Goal: Task Accomplishment & Management: Manage account settings

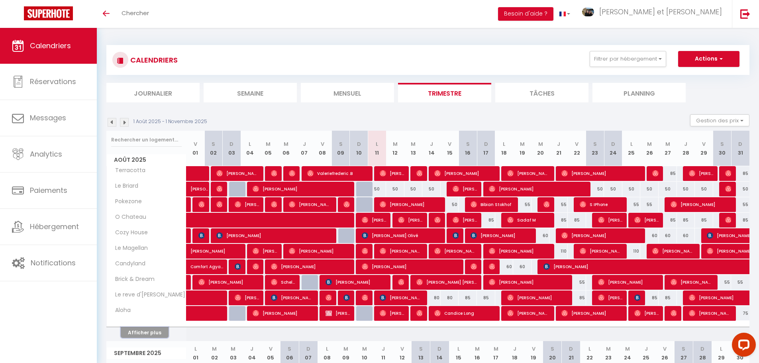
click at [136, 333] on button "Afficher plus" at bounding box center [145, 332] width 48 height 11
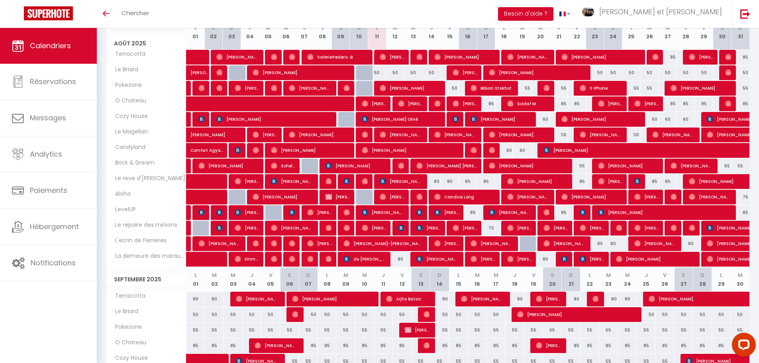
scroll to position [40, 0]
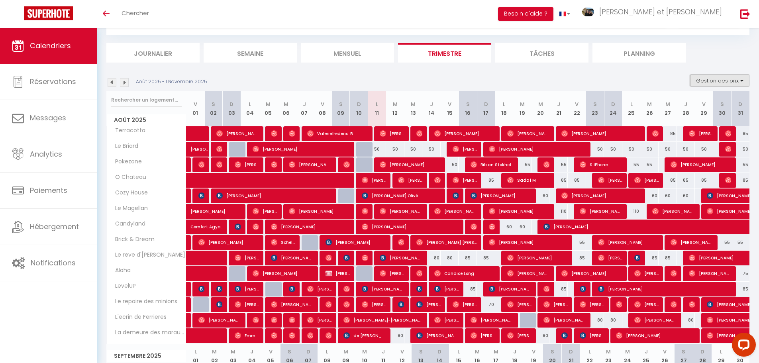
click at [736, 80] on button "Gestion des prix" at bounding box center [719, 81] width 59 height 12
click at [734, 82] on button "Gestion des prix" at bounding box center [719, 81] width 59 height 12
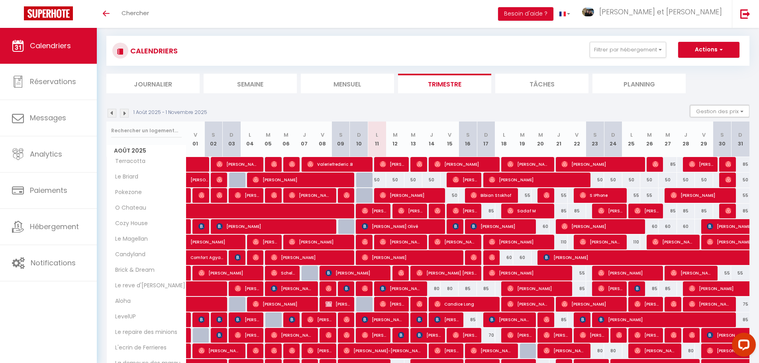
scroll to position [0, 0]
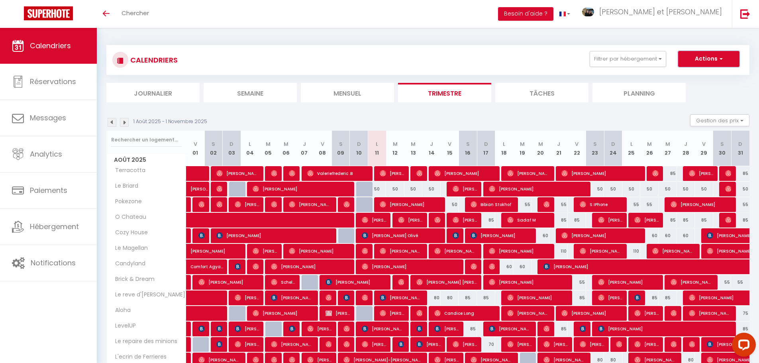
click at [715, 61] on button "Actions" at bounding box center [708, 59] width 61 height 16
click at [702, 89] on link "Exporter les réservations" at bounding box center [700, 89] width 69 height 12
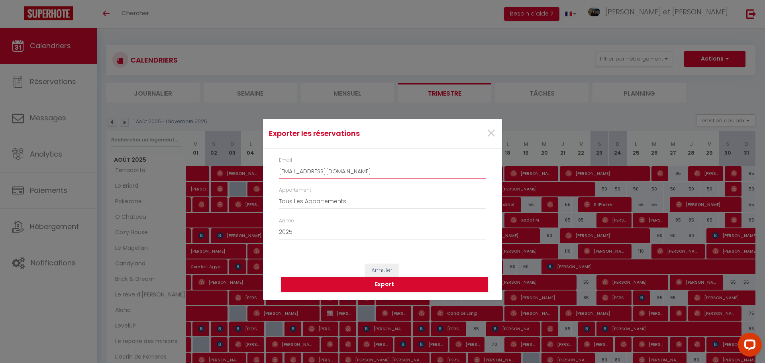
drag, startPoint x: 314, startPoint y: 172, endPoint x: 257, endPoint y: 169, distance: 57.0
click at [258, 169] on div "Exporter les réservations × Email [EMAIL_ADDRESS][DOMAIN_NAME] Appartement Tous…" at bounding box center [382, 181] width 765 height 363
type input "[EMAIL_ADDRESS][DOMAIN_NAME]"
click at [394, 286] on button "Export" at bounding box center [384, 284] width 207 height 15
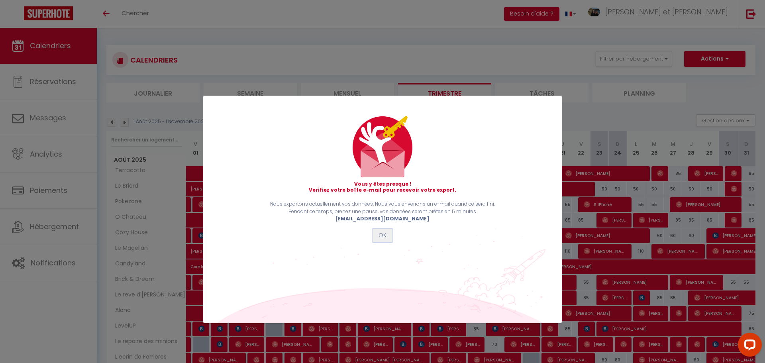
click at [383, 235] on button "OK" at bounding box center [383, 236] width 20 height 14
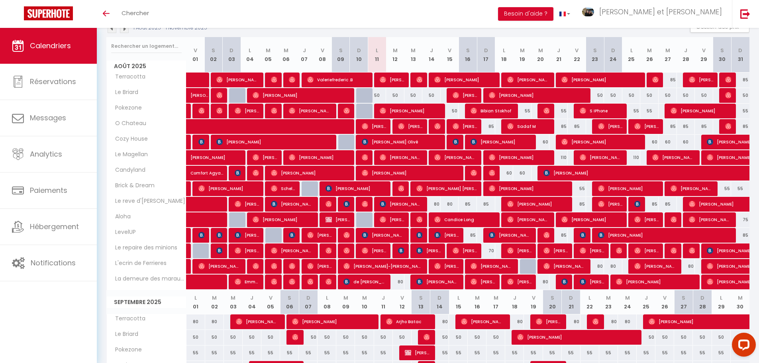
scroll to position [80, 0]
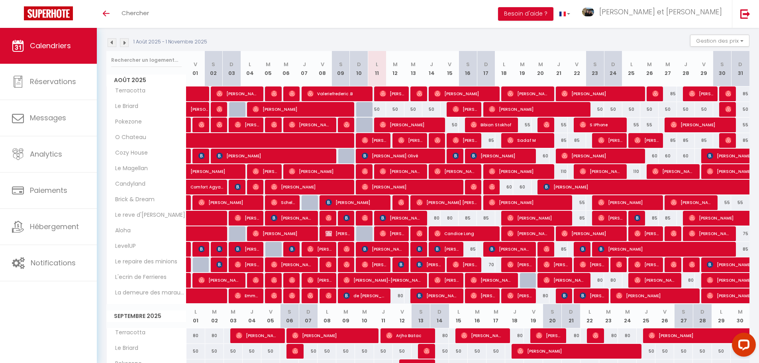
click at [672, 93] on div "85" at bounding box center [668, 93] width 18 height 15
type input "85"
type input "Mer 27 Août 2025"
type input "Jeu 28 Août 2025"
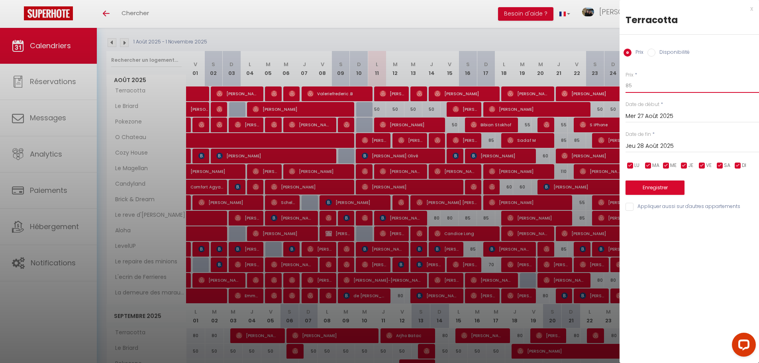
drag, startPoint x: 677, startPoint y: 84, endPoint x: 606, endPoint y: 85, distance: 70.9
type input "100"
click at [665, 276] on div "x Terracotta Prix Disponibilité Prix * 100 Statut * Disponible Indisponible Dat…" at bounding box center [689, 181] width 139 height 363
click at [664, 189] on button "Enregistrer" at bounding box center [655, 187] width 59 height 14
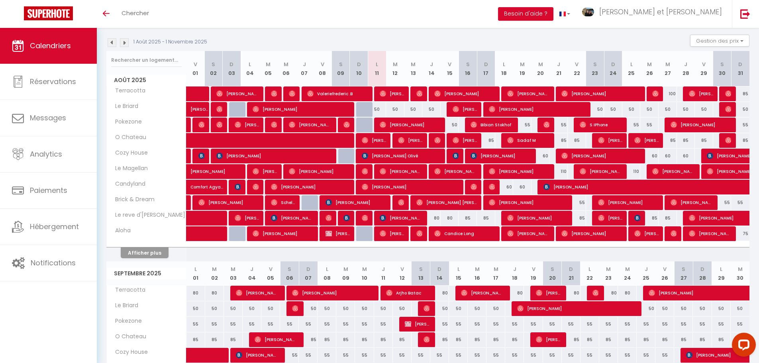
click at [744, 93] on div "85" at bounding box center [740, 93] width 18 height 15
type input "85"
type input "Dim 31 Août 2025"
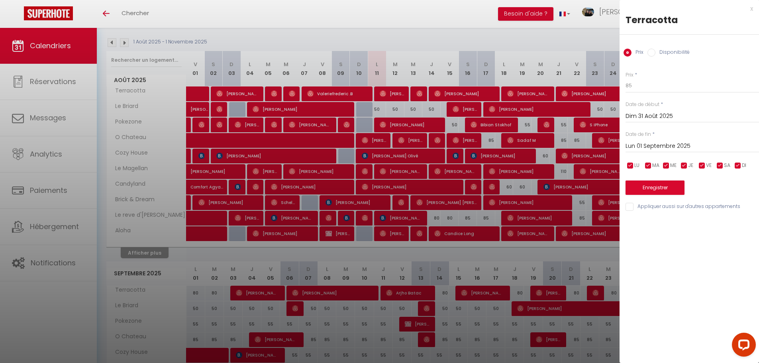
click at [681, 142] on input "Lun 01 Septembre 2025" at bounding box center [692, 146] width 133 height 10
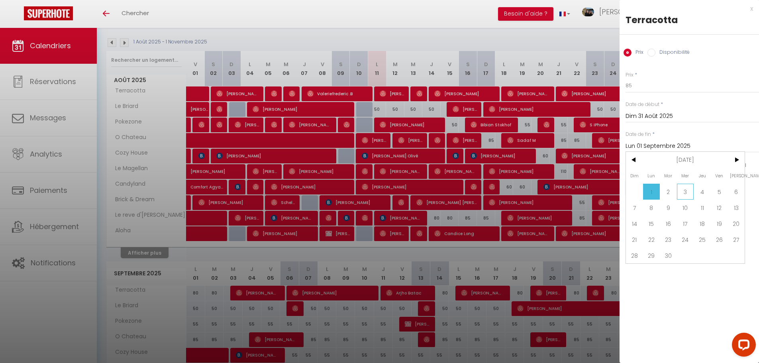
click at [686, 193] on span "3" at bounding box center [685, 192] width 17 height 16
type input "Mer 03 Septembre 2025"
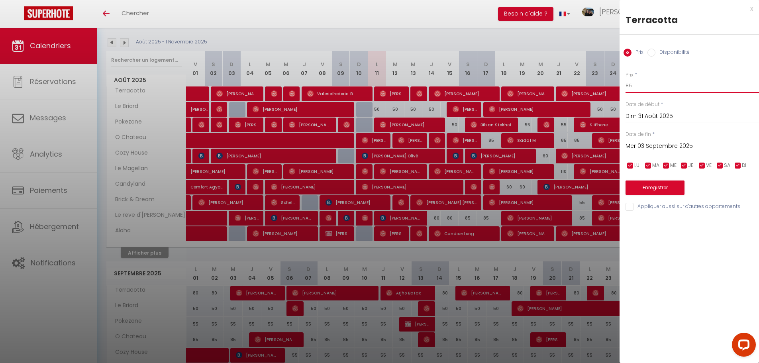
drag, startPoint x: 655, startPoint y: 88, endPoint x: 587, endPoint y: 85, distance: 68.2
click at [587, 85] on body "Questions et aide sur la MIGRATION - [GEOGRAPHIC_DATA] ouverte de 13 à 14h puis…" at bounding box center [379, 320] width 759 height 745
type input "100"
click at [658, 69] on div "Prix * 100 Statut * Disponible Indisponible Date de début * Dim 31 Août 2025 < …" at bounding box center [689, 136] width 139 height 151
click at [679, 190] on button "Enregistrer" at bounding box center [655, 187] width 59 height 14
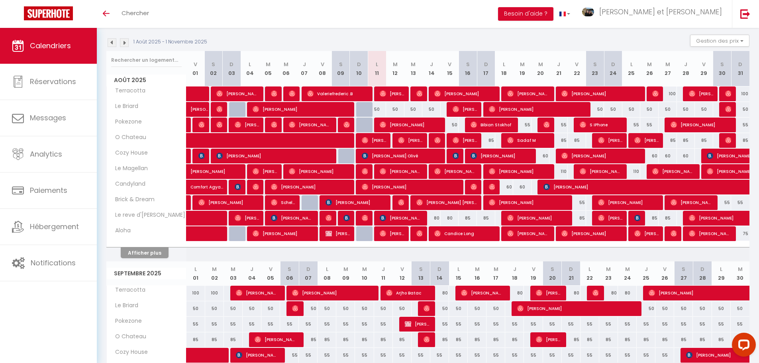
click at [743, 93] on div "100" at bounding box center [740, 93] width 18 height 15
type input "100"
type input "Dim 31 Août 2025"
type input "Lun 01 Septembre 2025"
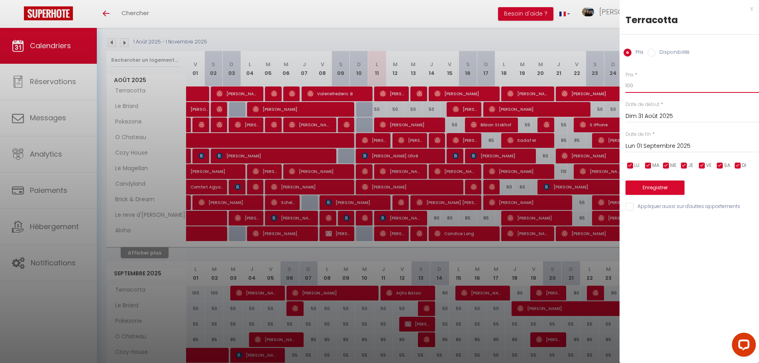
drag, startPoint x: 608, startPoint y: 88, endPoint x: 575, endPoint y: 89, distance: 33.1
click at [577, 89] on body "Questions et aide sur la MIGRATION - [GEOGRAPHIC_DATA] ouverte de 13 à 14h puis…" at bounding box center [379, 320] width 759 height 745
type input "90"
click at [664, 144] on input "Lun 01 Septembre 2025" at bounding box center [692, 146] width 133 height 10
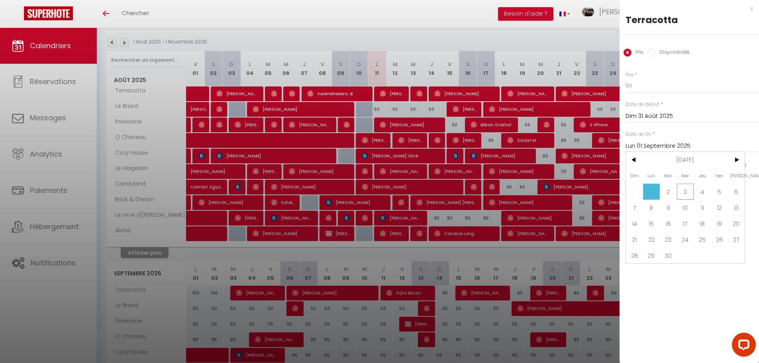
click at [693, 194] on span "3" at bounding box center [685, 192] width 17 height 16
type input "Mer 03 Septembre 2025"
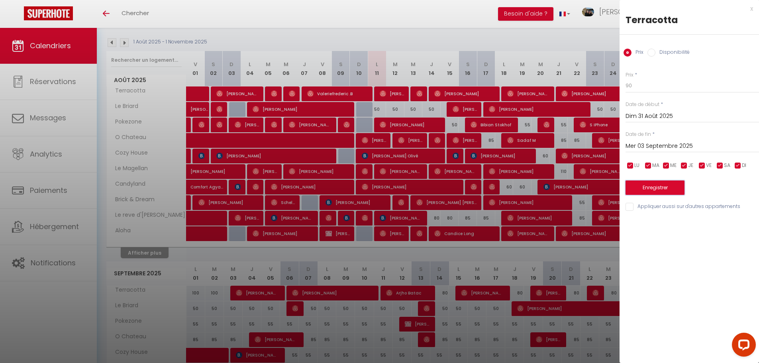
click at [678, 192] on button "Enregistrer" at bounding box center [655, 187] width 59 height 14
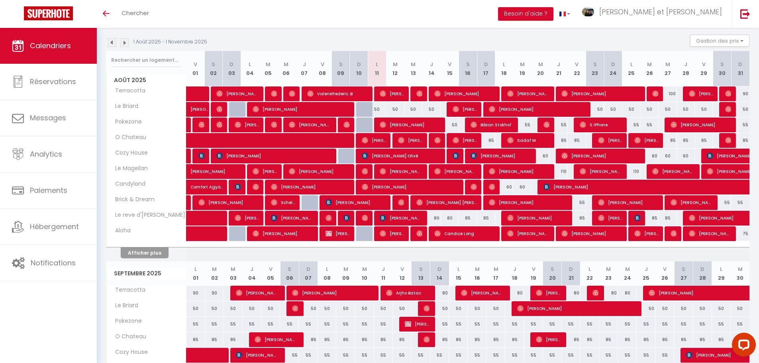
click at [444, 292] on div "80" at bounding box center [439, 293] width 19 height 15
type input "80"
type input "Dim 14 Septembre 2025"
type input "Lun 15 Septembre 2025"
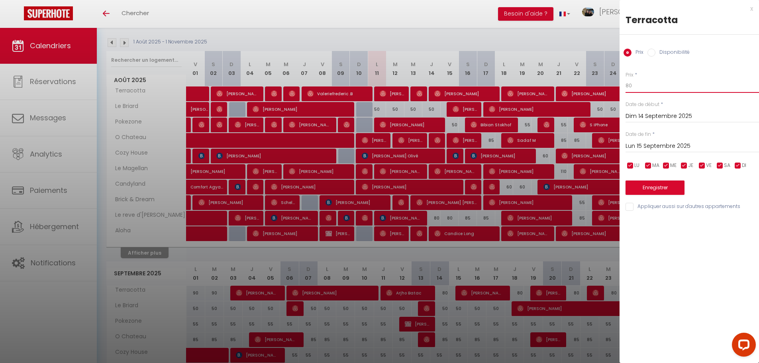
drag, startPoint x: 633, startPoint y: 86, endPoint x: 589, endPoint y: 78, distance: 44.9
click at [591, 84] on body "Questions et aide sur la MIGRATION - [GEOGRAPHIC_DATA] ouverte de 13 à 14h puis…" at bounding box center [379, 320] width 759 height 745
type input "75"
click at [668, 186] on button "Enregistrer" at bounding box center [655, 187] width 59 height 14
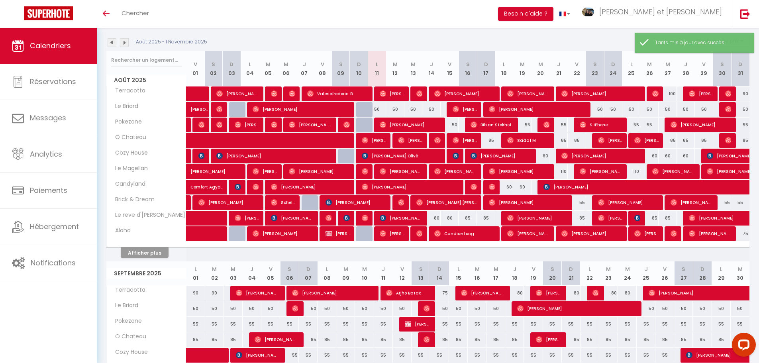
click at [519, 290] on div "80" at bounding box center [514, 293] width 19 height 15
type input "80"
type input "Jeu 18 Septembre 2025"
type input "Ven 19 Septembre 2025"
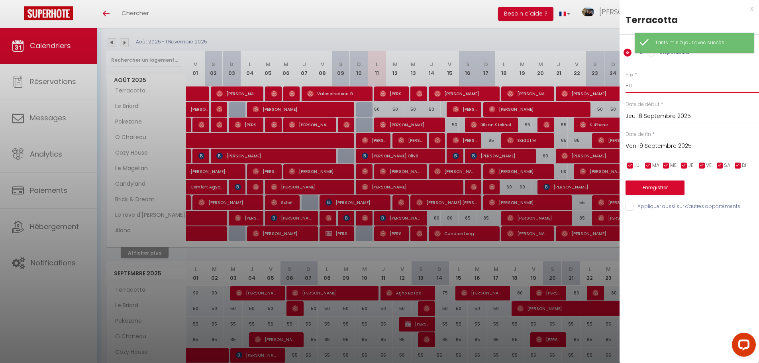
drag, startPoint x: 621, startPoint y: 84, endPoint x: 534, endPoint y: 79, distance: 87.0
click at [530, 80] on body "Questions et aide sur la MIGRATION - [GEOGRAPHIC_DATA] ouverte de 13 à 14h puis…" at bounding box center [379, 320] width 759 height 745
type input "75"
click at [659, 192] on button "Enregistrer" at bounding box center [655, 187] width 59 height 14
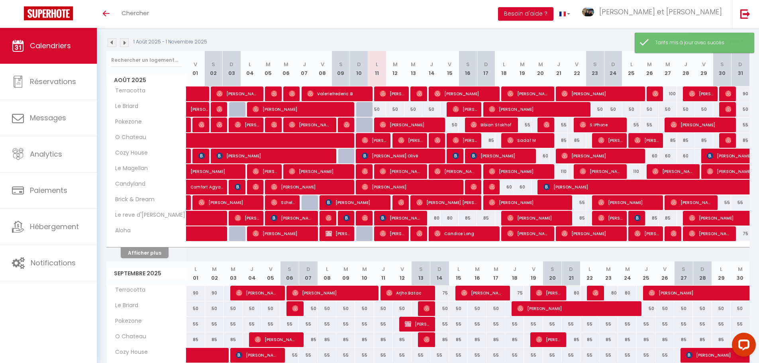
click at [580, 293] on div "90" at bounding box center [589, 293] width 19 height 15
click at [576, 292] on div "80" at bounding box center [571, 293] width 19 height 15
type input "80"
type input "Dim 21 Septembre 2025"
type input "Lun 22 Septembre 2025"
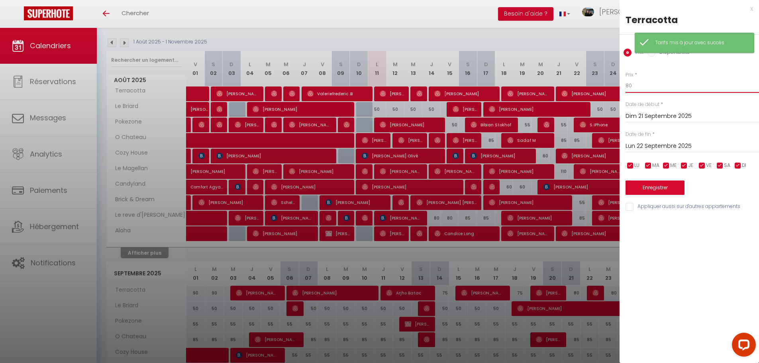
drag, startPoint x: 646, startPoint y: 82, endPoint x: 603, endPoint y: 84, distance: 43.1
click at [613, 87] on body "Questions et aide sur la MIGRATION - [GEOGRAPHIC_DATA] ouverte de 13 à 14h puis…" at bounding box center [379, 320] width 759 height 745
type input "75"
click at [684, 270] on div "x Terracotta Prix Disponibilité Prix * 75 Statut * Disponible Indisponible Date…" at bounding box center [689, 181] width 139 height 363
click at [669, 189] on button "Enregistrer" at bounding box center [655, 187] width 59 height 14
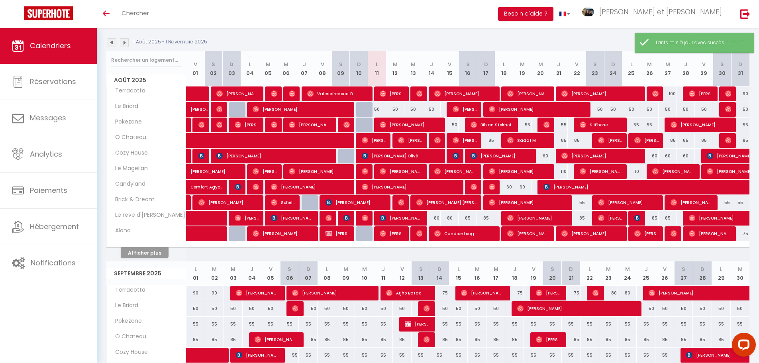
click at [612, 292] on div "80" at bounding box center [608, 293] width 19 height 15
type input "80"
type input "[DATE] Septembre 2025"
type input "Mer 24 Septembre 2025"
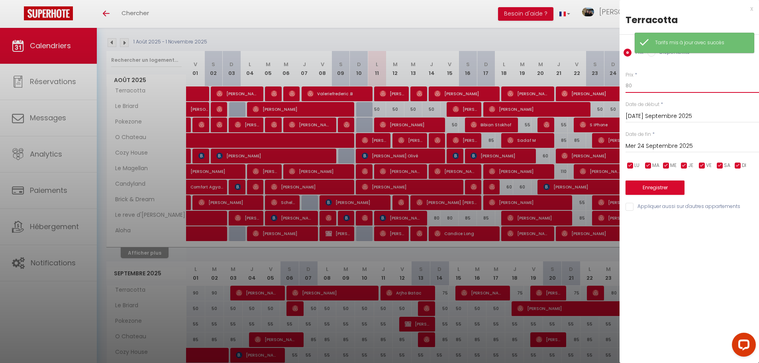
drag, startPoint x: 645, startPoint y: 86, endPoint x: 572, endPoint y: 86, distance: 73.7
click at [572, 86] on body "Questions et aide sur la MIGRATION - [GEOGRAPHIC_DATA] ouverte de 13 à 14h puis…" at bounding box center [379, 320] width 759 height 745
type input "75"
click at [639, 145] on input "Mer 24 Septembre 2025" at bounding box center [692, 146] width 133 height 10
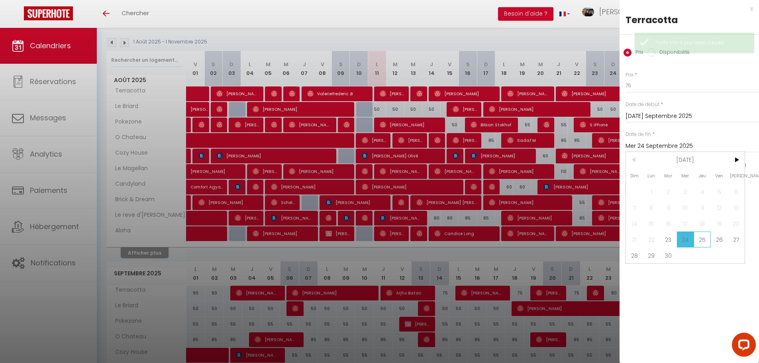
click at [699, 240] on span "25" at bounding box center [702, 240] width 17 height 16
type input "Jeu 25 Septembre 2025"
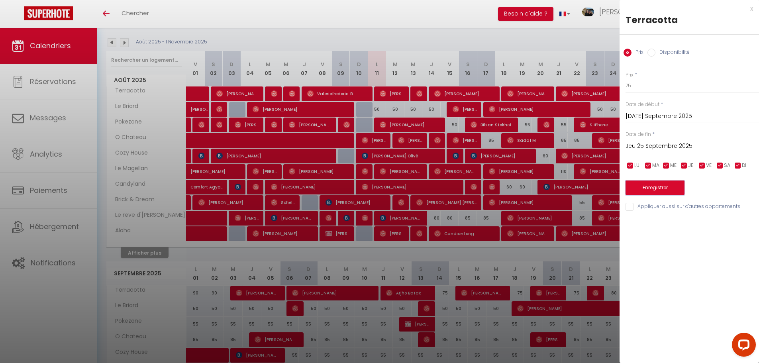
click at [664, 189] on button "Enregistrer" at bounding box center [655, 187] width 59 height 14
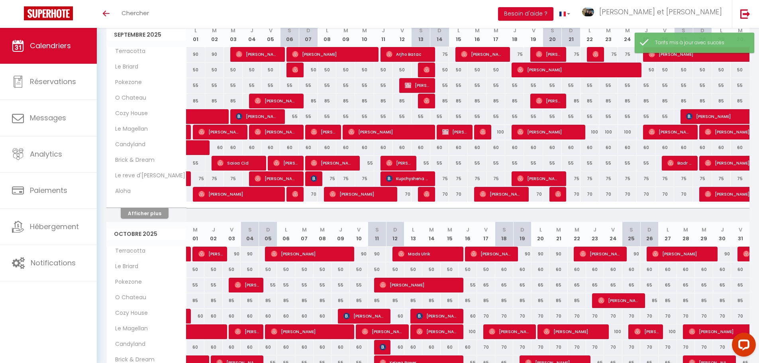
scroll to position [319, 0]
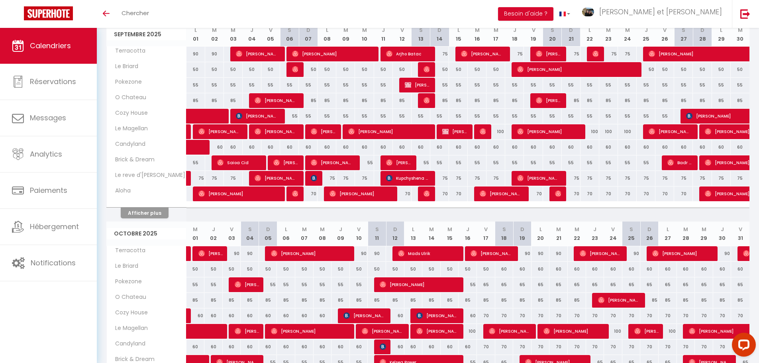
click at [636, 252] on div "90" at bounding box center [631, 253] width 18 height 15
type input "90"
type input "[PERSON_NAME] 25 Octobre 2025"
type input "Dim 26 Octobre 2025"
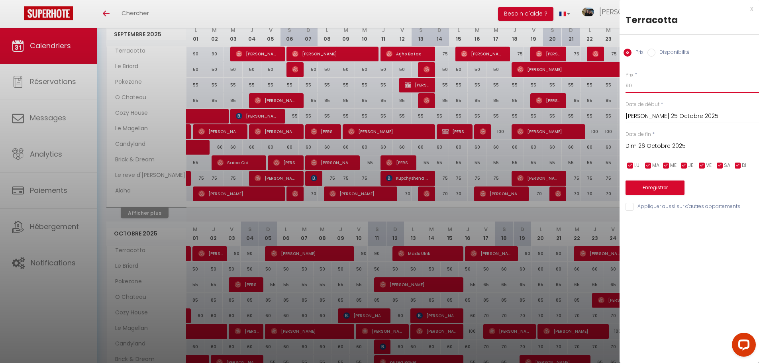
click at [598, 84] on body "Questions et aide sur la MIGRATION - [GEOGRAPHIC_DATA] ouverte de 13 à 14h puis…" at bounding box center [379, 81] width 759 height 745
click at [753, 8] on div "x" at bounding box center [686, 9] width 133 height 10
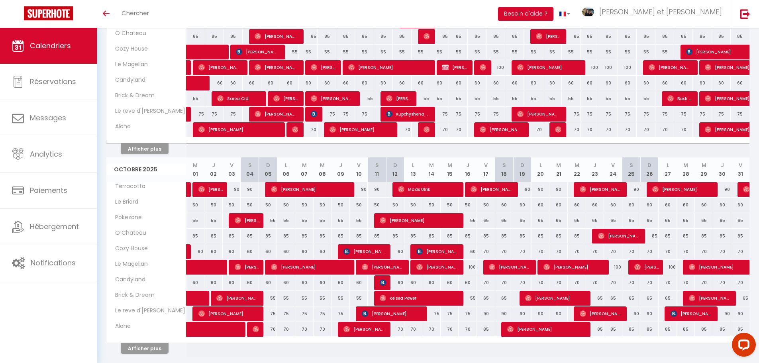
scroll to position [410, 0]
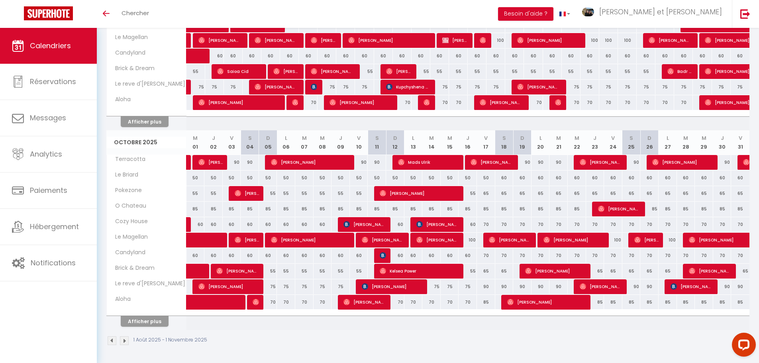
click at [726, 161] on div "90" at bounding box center [722, 162] width 18 height 15
type input "90"
type input "Jeu 30 Octobre 2025"
type input "Ven 31 Octobre 2025"
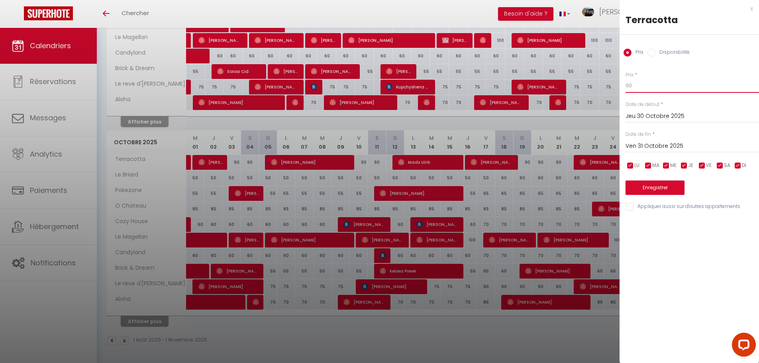
drag, startPoint x: 647, startPoint y: 82, endPoint x: 542, endPoint y: 80, distance: 105.2
type input "80"
click at [661, 190] on button "Enregistrer" at bounding box center [655, 187] width 59 height 14
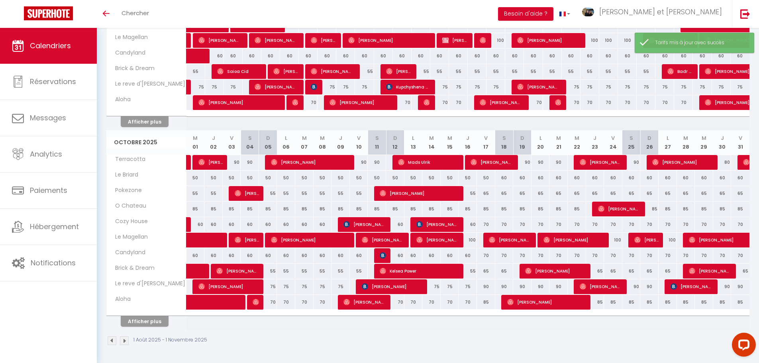
click at [639, 161] on div "90" at bounding box center [631, 162] width 18 height 15
type input "90"
type input "[PERSON_NAME] 25 Octobre 2025"
type input "Dim 26 Octobre 2025"
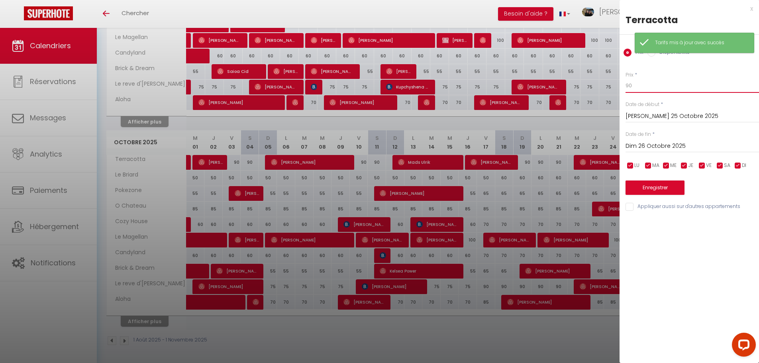
drag, startPoint x: 638, startPoint y: 84, endPoint x: 608, endPoint y: 73, distance: 32.1
type input "80"
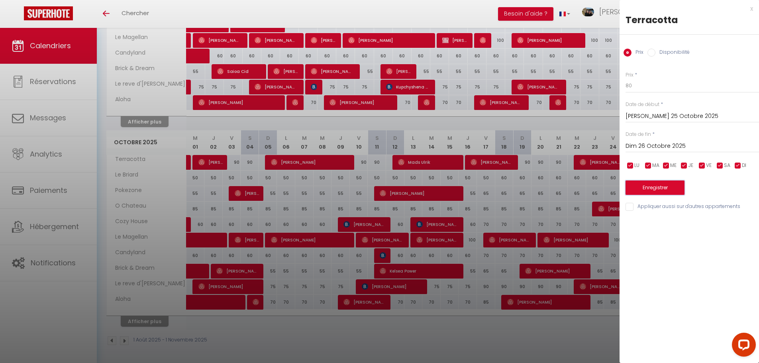
click at [661, 190] on button "Enregistrer" at bounding box center [655, 187] width 59 height 14
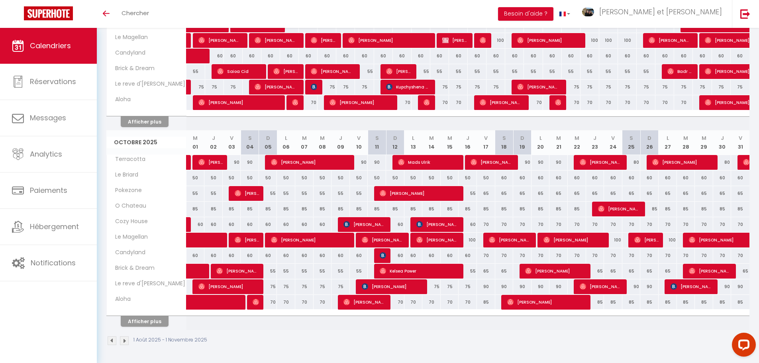
click at [234, 161] on div "90" at bounding box center [232, 162] width 18 height 15
type input "90"
type input "Ven 03 Octobre 2025"
type input "[PERSON_NAME] 04 Octobre 2025"
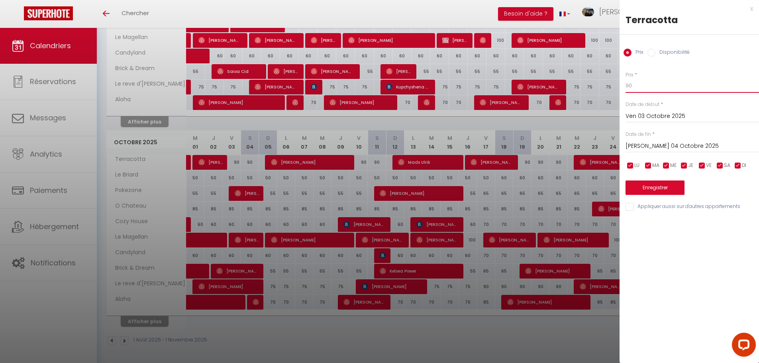
drag, startPoint x: 634, startPoint y: 84, endPoint x: 581, endPoint y: 82, distance: 53.1
type input "8"
type input "95"
click at [677, 144] on input "[PERSON_NAME] 04 Octobre 2025" at bounding box center [692, 146] width 133 height 10
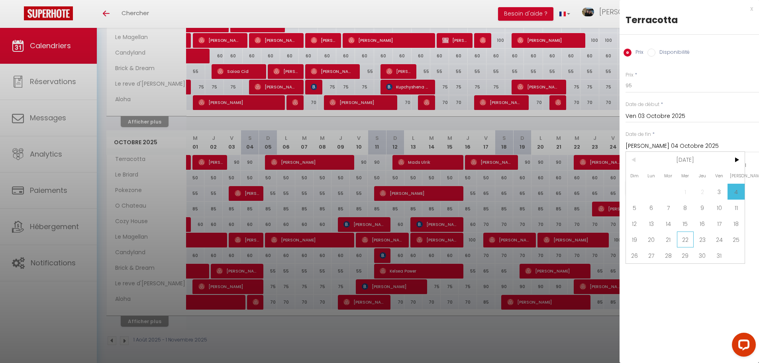
click at [683, 236] on span "22" at bounding box center [685, 240] width 17 height 16
type input "Mer 22 Octobre 2025"
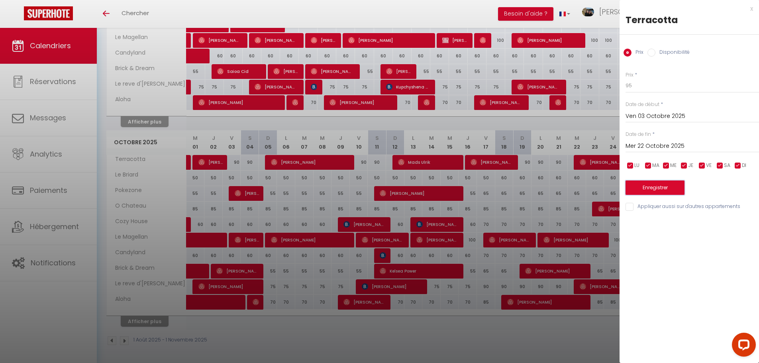
click at [681, 183] on button "Enregistrer" at bounding box center [655, 187] width 59 height 14
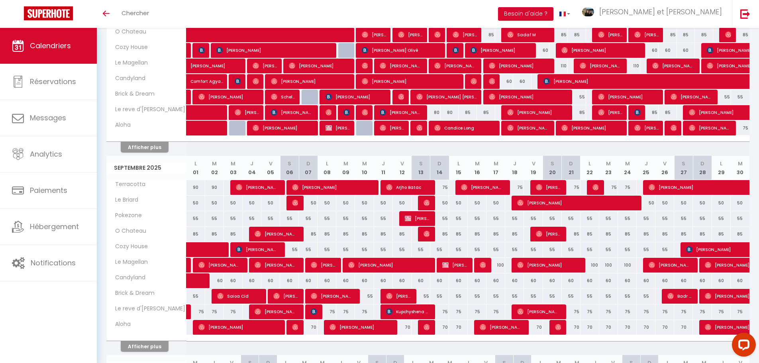
scroll to position [12, 0]
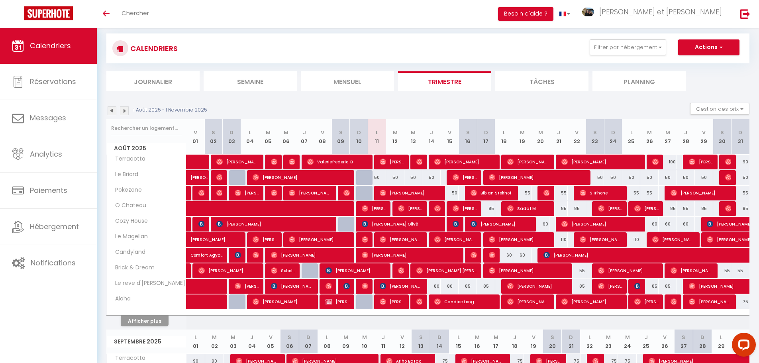
click at [122, 110] on img at bounding box center [124, 110] width 9 height 9
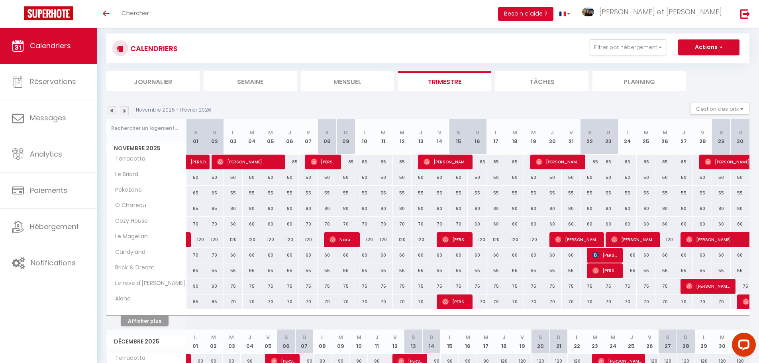
click at [293, 162] on div "85" at bounding box center [289, 162] width 19 height 15
type input "85"
type input "Jeu 06 Novembre 2025"
type input "Ven 07 Novembre 2025"
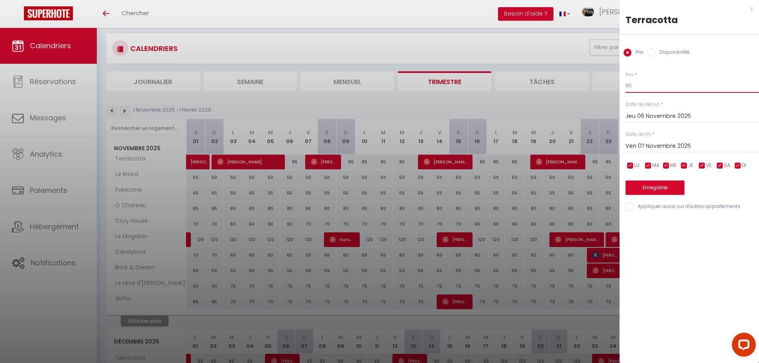
drag, startPoint x: 657, startPoint y: 82, endPoint x: 545, endPoint y: 77, distance: 112.5
type input "80"
click at [658, 249] on div "x Terracotta Prix Disponibilité Prix * 80 Statut * Disponible Indisponible Date…" at bounding box center [689, 181] width 139 height 363
click at [673, 190] on button "Enregistrer" at bounding box center [655, 187] width 59 height 14
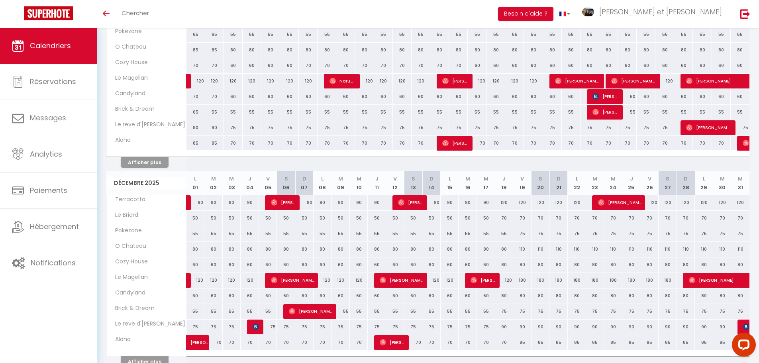
scroll to position [171, 0]
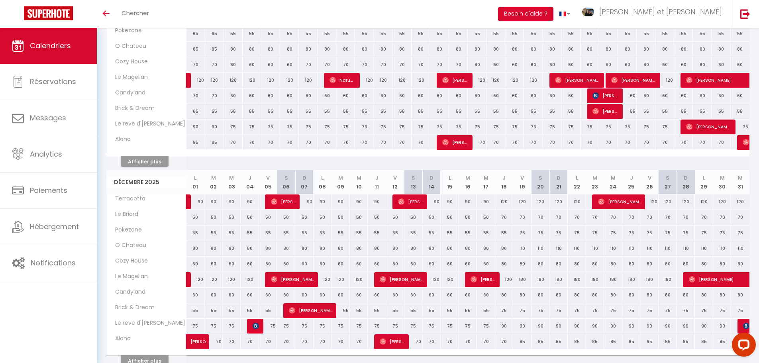
click at [505, 202] on div "120" at bounding box center [504, 201] width 18 height 15
type input "120"
type input "Jeu 18 Décembre 2025"
type input "Ven 19 Décembre 2025"
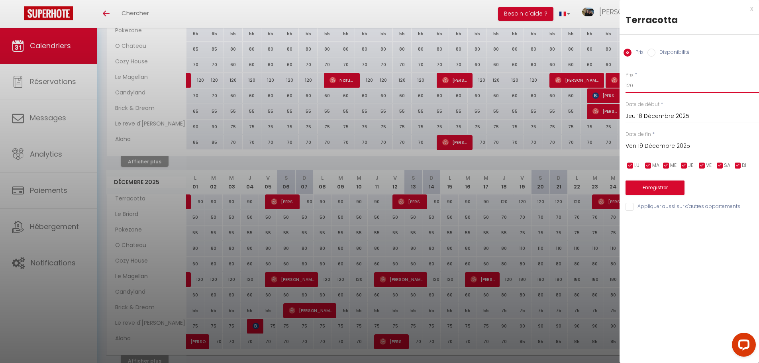
drag, startPoint x: 647, startPoint y: 86, endPoint x: 593, endPoint y: 79, distance: 55.1
click at [603, 84] on body "Questions et aide sur la MIGRATION - [GEOGRAPHIC_DATA] ouverte de 13 à 14h puis…" at bounding box center [379, 229] width 759 height 745
type input "90"
click at [653, 188] on button "Enregistrer" at bounding box center [655, 187] width 59 height 14
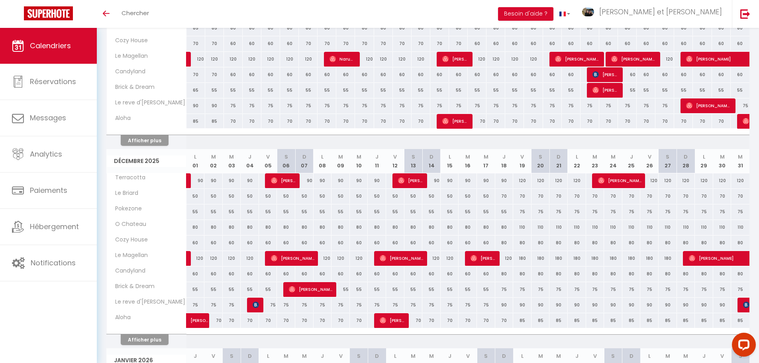
scroll to position [211, 0]
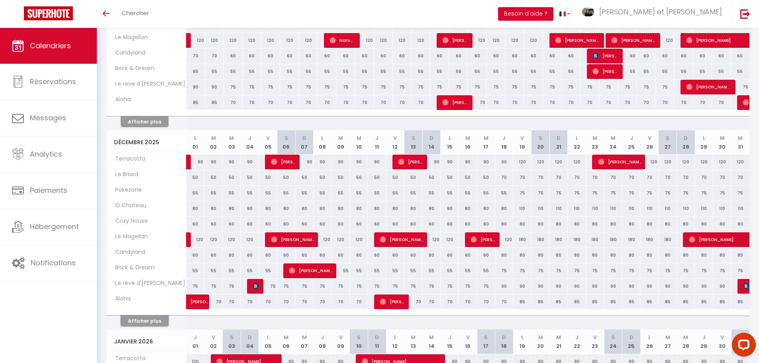
drag, startPoint x: 153, startPoint y: 322, endPoint x: 214, endPoint y: 308, distance: 62.5
click at [153, 322] on button "Afficher plus" at bounding box center [145, 321] width 48 height 11
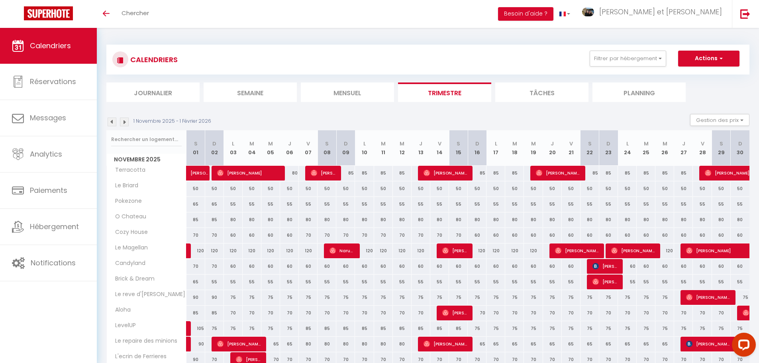
scroll to position [0, 0]
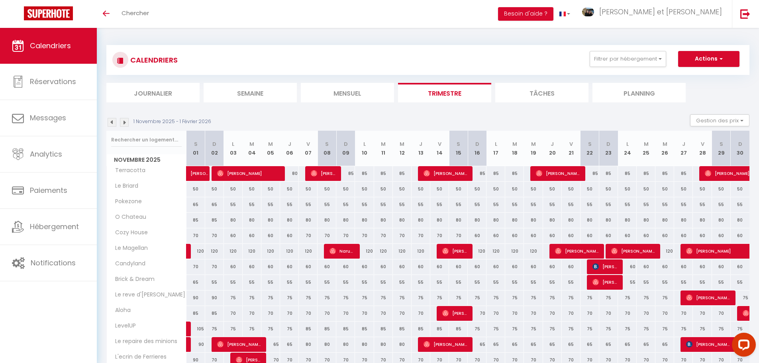
click at [111, 122] on img at bounding box center [112, 122] width 9 height 9
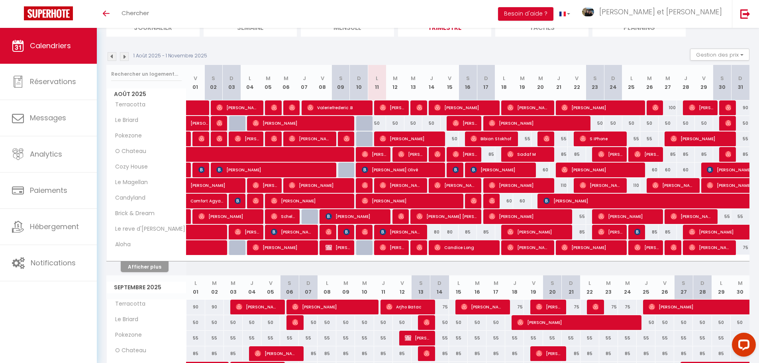
scroll to position [80, 0]
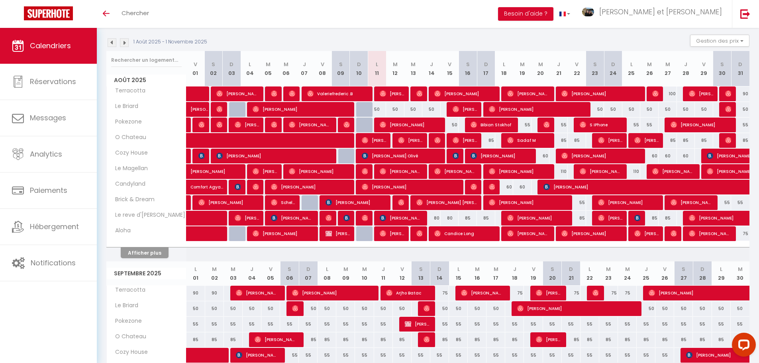
click at [376, 108] on div "50" at bounding box center [377, 109] width 18 height 15
type input "50"
type input "Lun 11 Août 2025"
type input "[DATE] Août 2025"
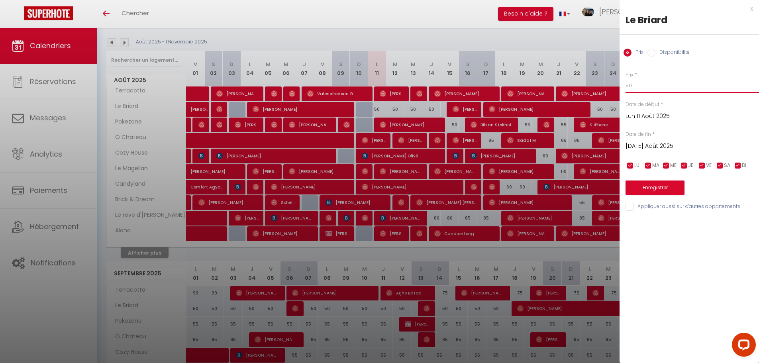
drag, startPoint x: 585, startPoint y: 88, endPoint x: 565, endPoint y: 87, distance: 20.0
click at [573, 88] on body "Questions et aide sur la MIGRATION - [GEOGRAPHIC_DATA] ouverte de 13 à 14h puis…" at bounding box center [379, 320] width 759 height 745
type input "45"
click at [657, 229] on div "x Le Briard Prix Disponibilité Prix * 45 Statut * Disponible Indisponible Date …" at bounding box center [689, 181] width 139 height 363
click at [676, 144] on input "[DATE] Août 2025" at bounding box center [692, 146] width 133 height 10
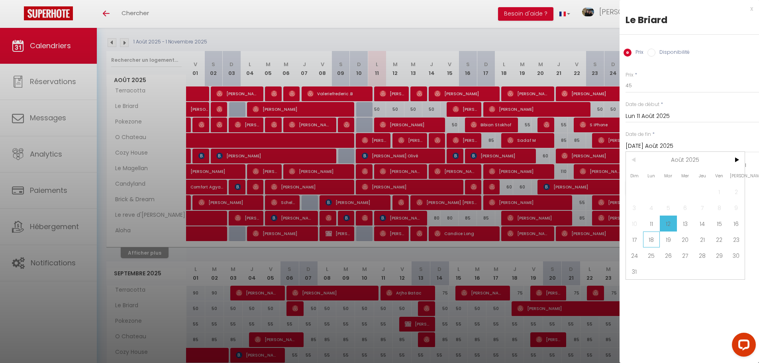
click at [657, 239] on span "18" at bounding box center [651, 240] width 17 height 16
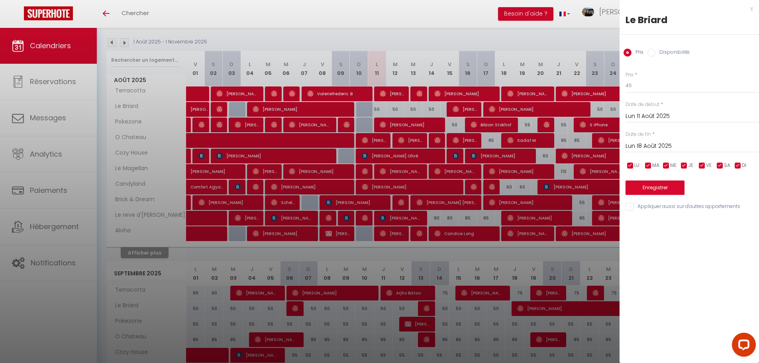
click at [679, 145] on input "Lun 18 Août 2025" at bounding box center [692, 146] width 133 height 10
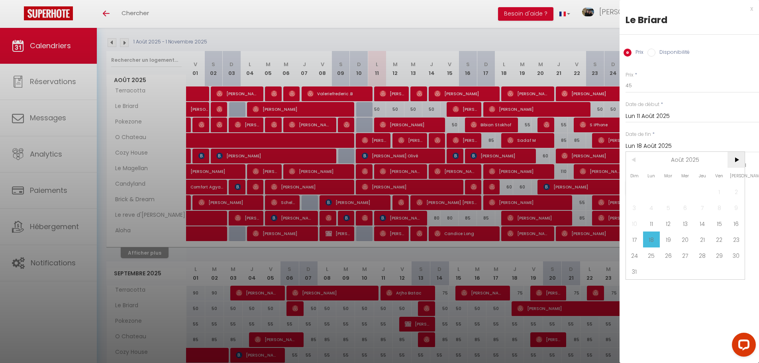
click at [736, 158] on span ">" at bounding box center [736, 160] width 17 height 16
click at [702, 226] on span "18" at bounding box center [702, 224] width 17 height 16
type input "Jeu 18 Septembre 2025"
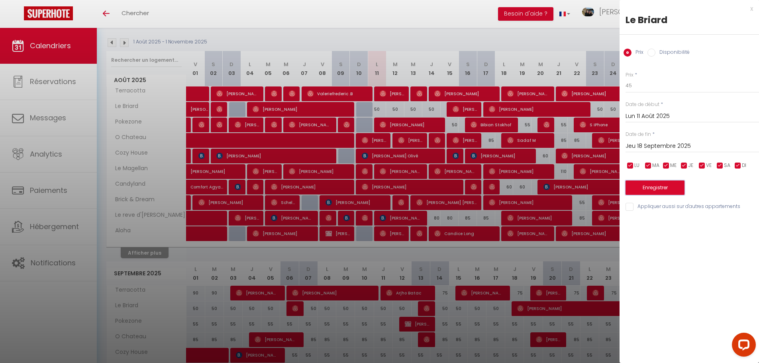
click at [679, 190] on button "Enregistrer" at bounding box center [655, 187] width 59 height 14
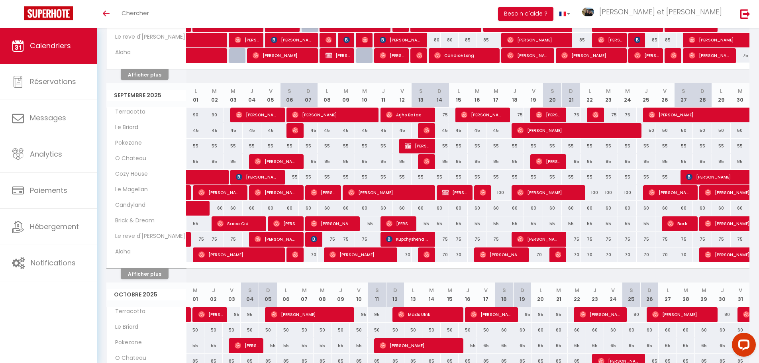
scroll to position [239, 0]
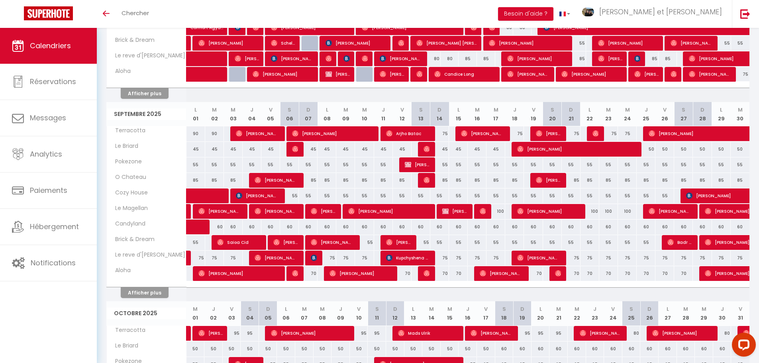
click at [652, 148] on div "50" at bounding box center [646, 149] width 19 height 15
type input "50"
type input "Jeu 25 Septembre 2025"
type input "Ven 26 Septembre 2025"
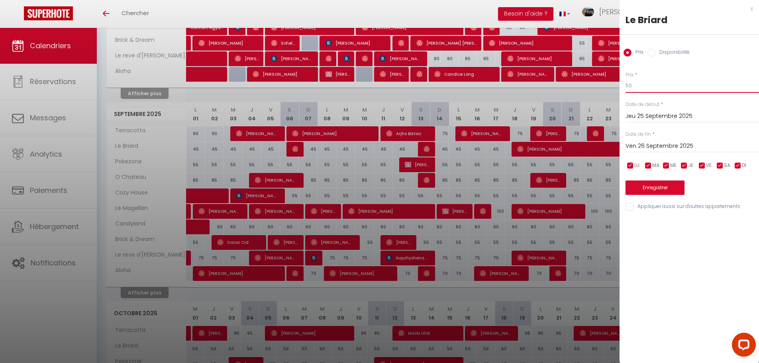
drag, startPoint x: 636, startPoint y: 85, endPoint x: 591, endPoint y: 80, distance: 45.7
click at [598, 82] on body "Questions et aide sur la MIGRATION - [GEOGRAPHIC_DATA] ouverte de 13 à 14h puis…" at bounding box center [379, 161] width 759 height 745
type input "45"
drag, startPoint x: 678, startPoint y: 304, endPoint x: 682, endPoint y: 275, distance: 29.4
click at [678, 304] on div "x Le Briard Prix Disponibilité Prix * 45 Statut * Disponible Indisponible Date …" at bounding box center [689, 181] width 139 height 363
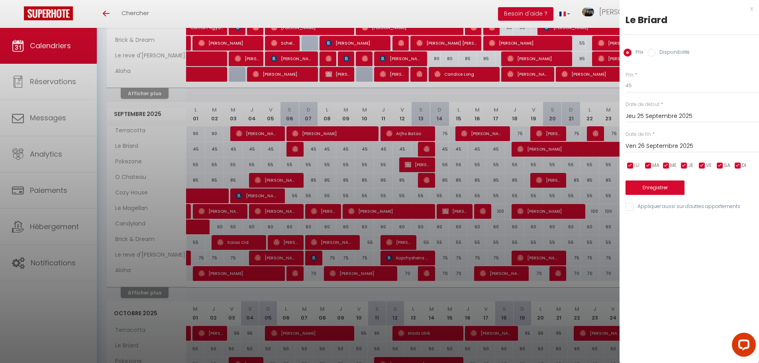
click at [696, 139] on div "Ven 26 Septembre 2025 < [DATE] > Dim Lun Mar Mer Jeu Ven Sam 1 2 3 4 5 6 7 8 9 …" at bounding box center [692, 145] width 133 height 14
click at [690, 143] on input "Ven 26 Septembre 2025" at bounding box center [692, 146] width 133 height 10
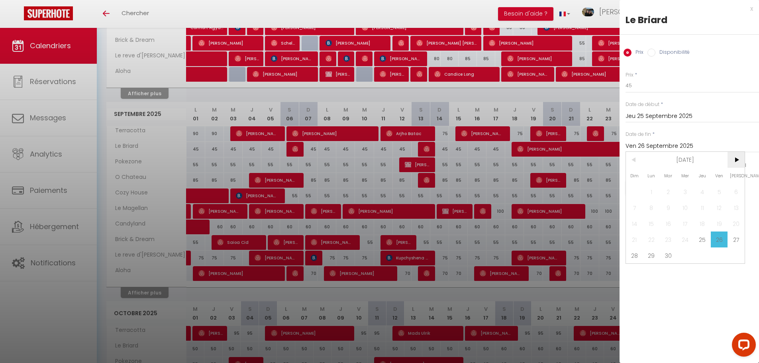
click at [737, 161] on span ">" at bounding box center [736, 160] width 17 height 16
click at [722, 224] on span "17" at bounding box center [719, 224] width 17 height 16
type input "Ven 17 Octobre 2025"
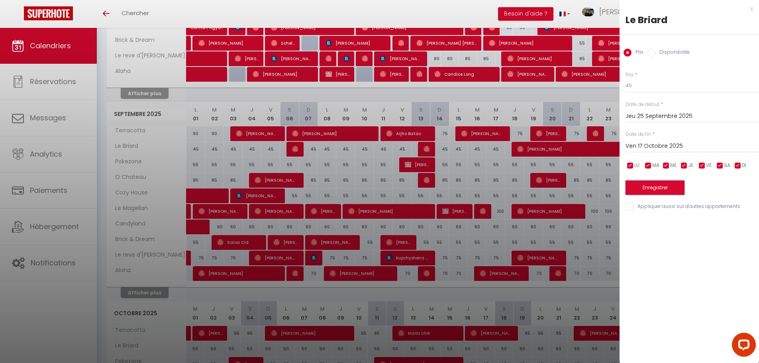
click at [667, 186] on button "Enregistrer" at bounding box center [655, 187] width 59 height 14
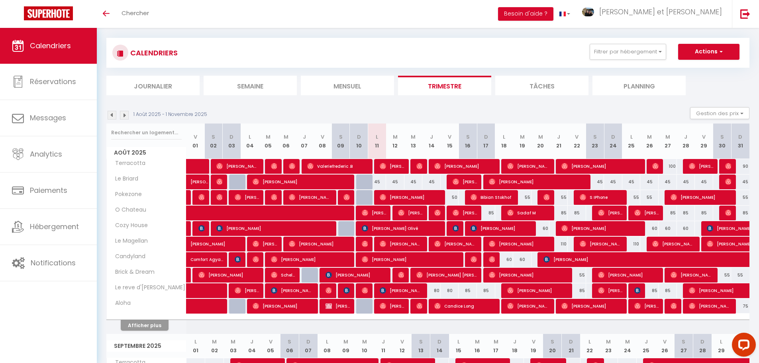
scroll to position [0, 0]
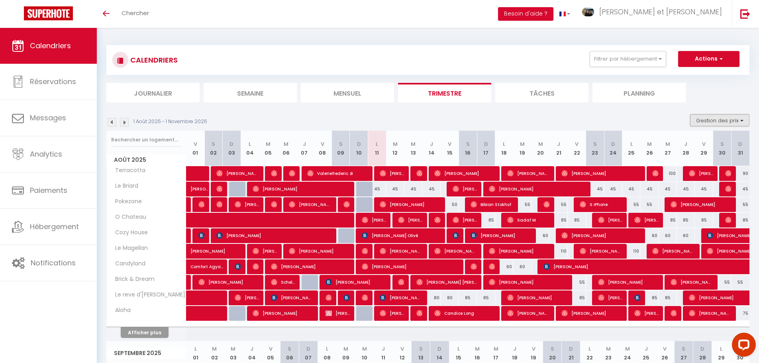
click at [732, 118] on button "Gestion des prix" at bounding box center [719, 120] width 59 height 12
click at [716, 145] on input "Nb Nuits minimum" at bounding box center [713, 145] width 72 height 8
checkbox input "true"
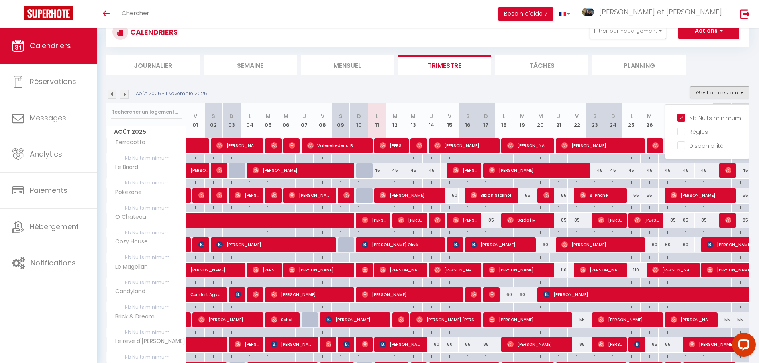
scroll to position [80, 0]
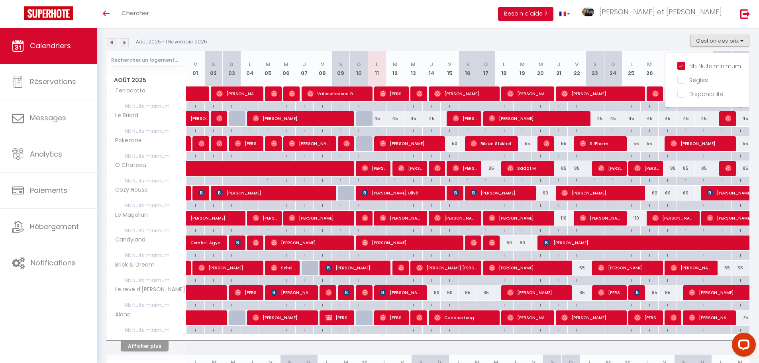
click at [647, 41] on div "1 Août 2025 - 1 Novembre 2025 Gestion des prix Nb Nuits minimum Règles Disponib…" at bounding box center [427, 43] width 643 height 16
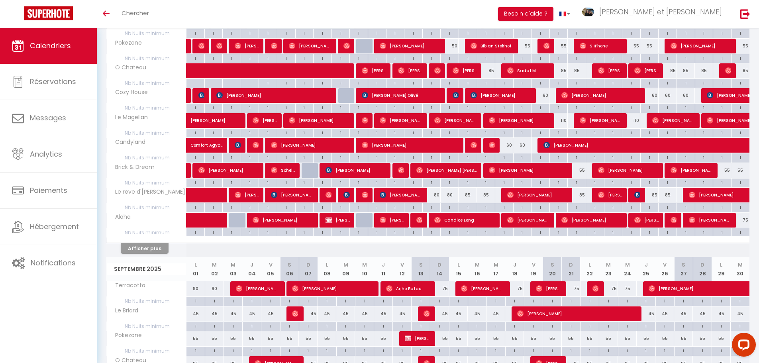
scroll to position [172, 0]
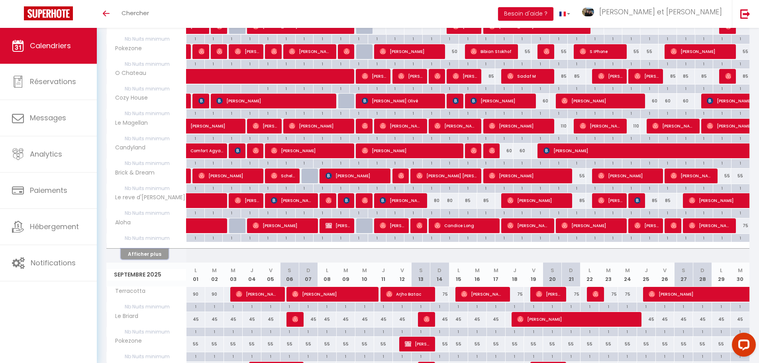
click at [156, 254] on button "Afficher plus" at bounding box center [145, 254] width 48 height 11
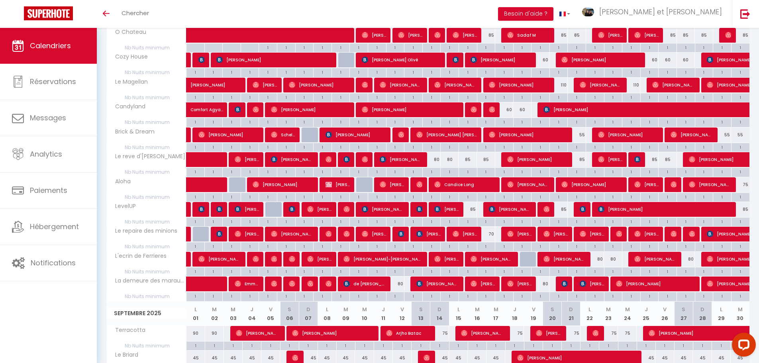
scroll to position [53, 0]
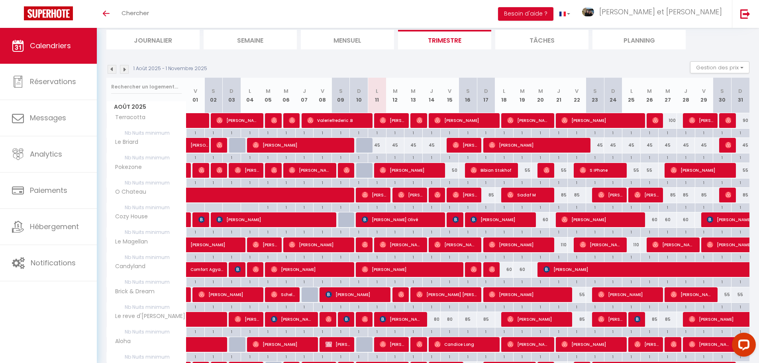
click at [129, 71] on div "1 Août 2025 - 1 Novembre 2025" at bounding box center [157, 69] width 103 height 9
click at [126, 69] on img at bounding box center [124, 69] width 9 height 9
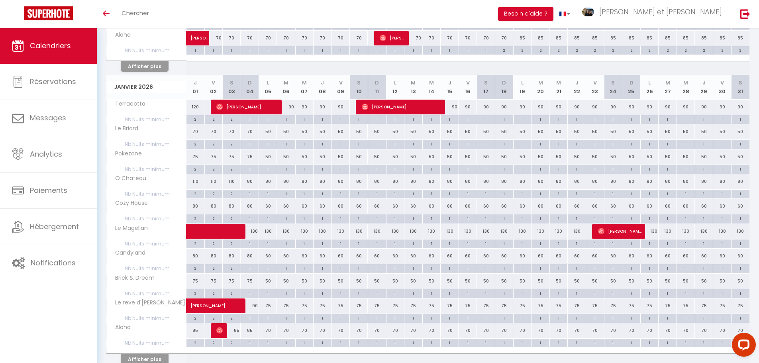
scroll to position [690, 0]
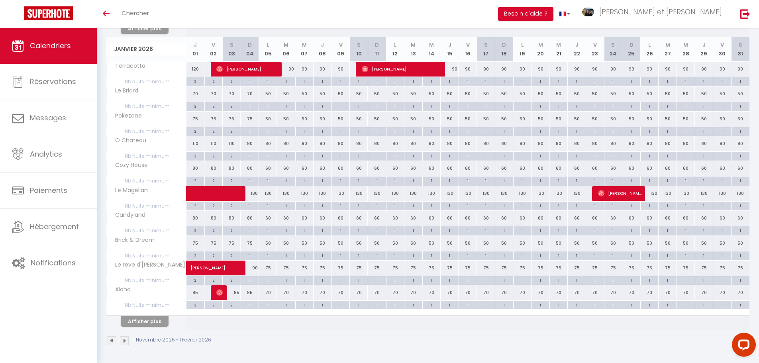
click at [124, 343] on img at bounding box center [124, 340] width 9 height 9
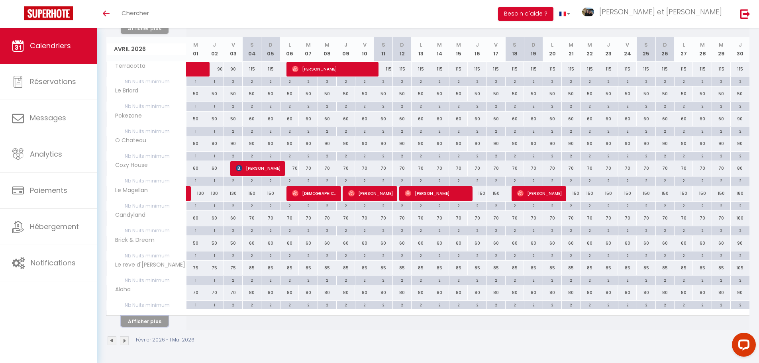
click at [147, 319] on button "Afficher plus" at bounding box center [145, 321] width 48 height 11
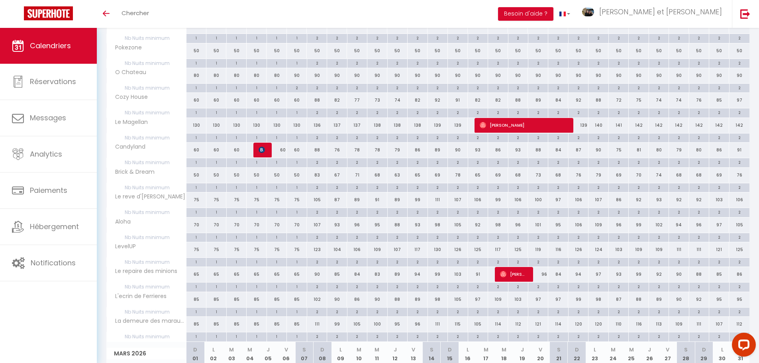
scroll to position [0, 0]
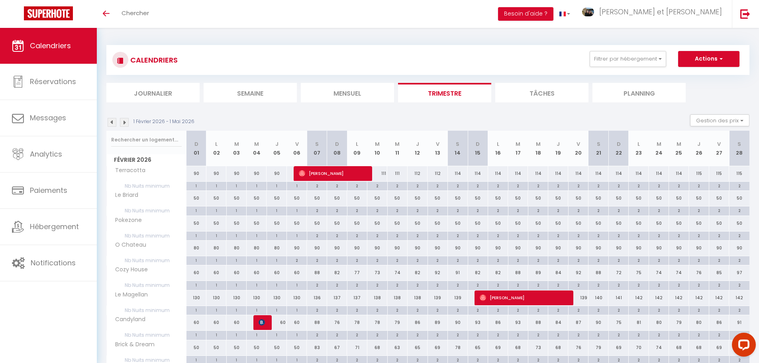
click at [78, 50] on link "Calendriers" at bounding box center [48, 46] width 97 height 36
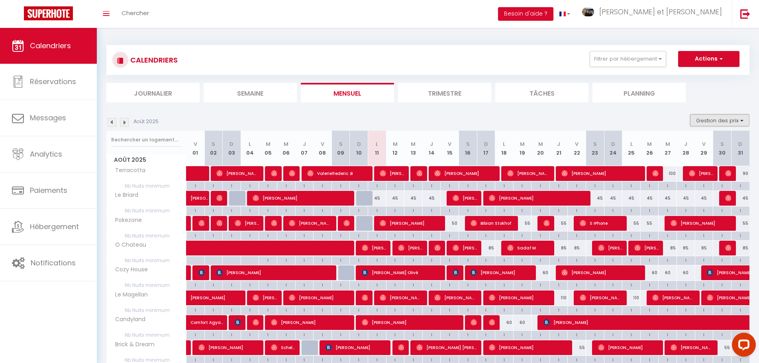
click at [713, 118] on button "Gestion des prix" at bounding box center [719, 120] width 59 height 12
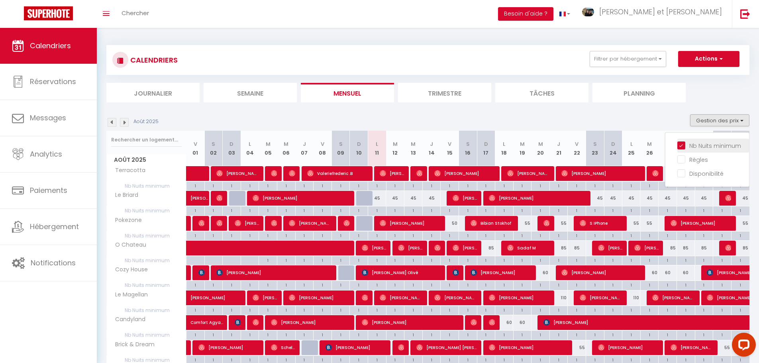
click at [678, 145] on input "Nb Nuits minimum" at bounding box center [713, 145] width 72 height 8
checkbox input "false"
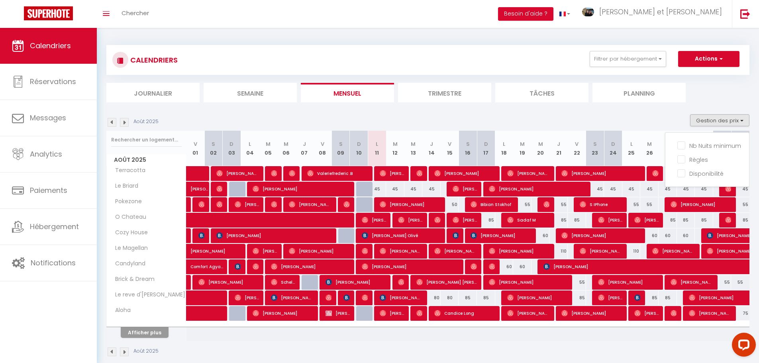
click at [675, 115] on div "Août 2025 Gestion des prix Nb Nuits minimum Règles Disponibilité" at bounding box center [427, 122] width 643 height 16
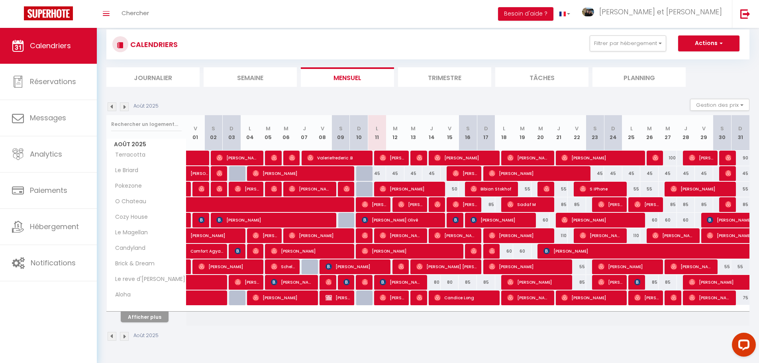
scroll to position [28, 0]
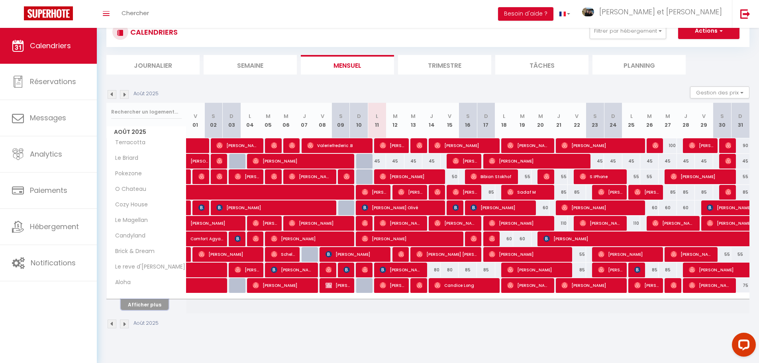
click at [149, 307] on button "Afficher plus" at bounding box center [145, 304] width 48 height 11
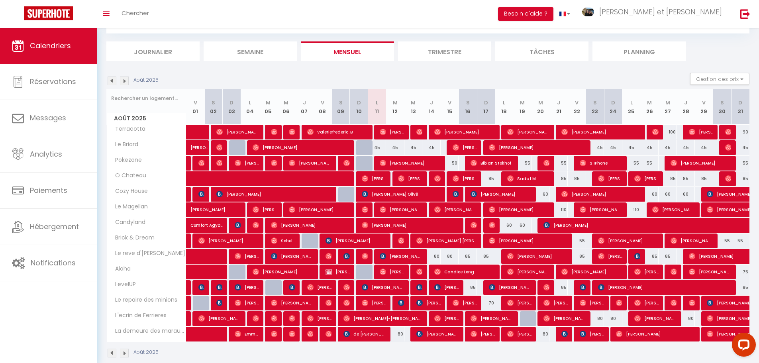
scroll to position [54, 0]
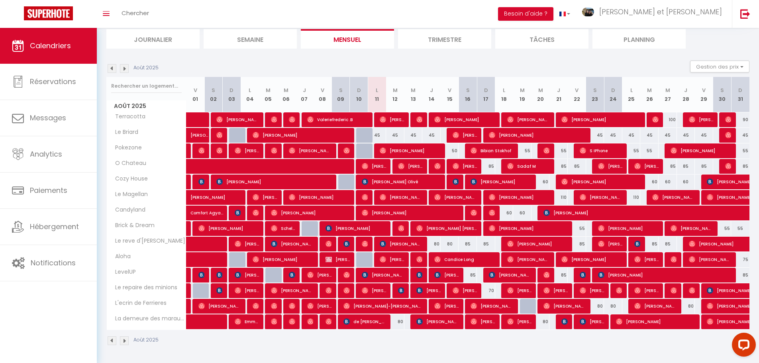
click at [459, 35] on li "Trimestre" at bounding box center [444, 39] width 93 height 20
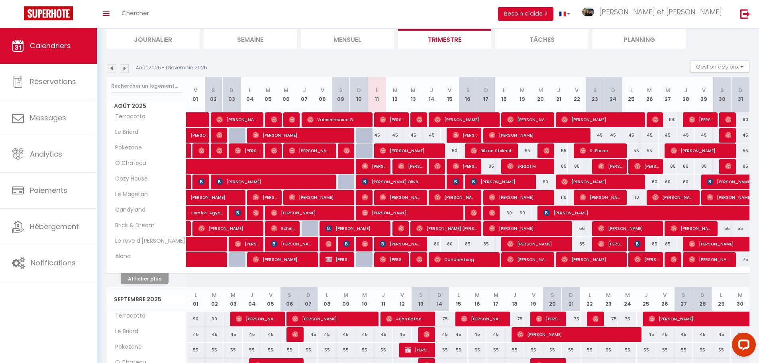
scroll to position [94, 0]
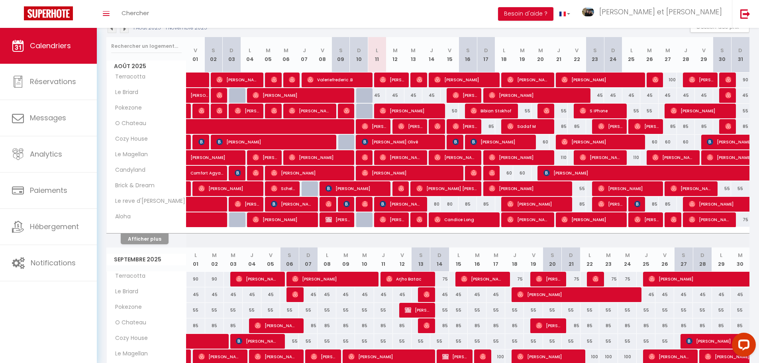
click at [529, 111] on div "55" at bounding box center [522, 111] width 18 height 15
type input "55"
type input "[DATE] Août 2025"
type input "Mer 20 Août 2025"
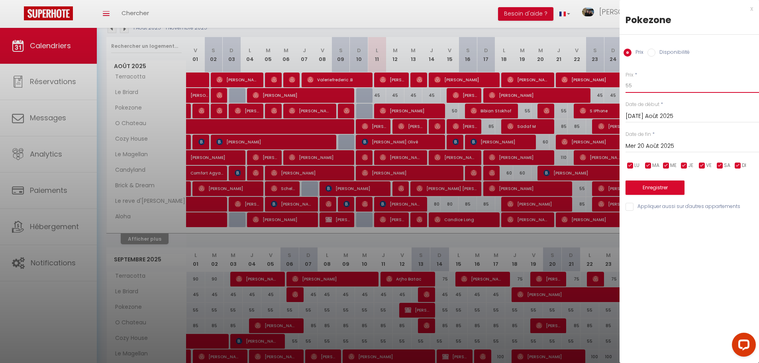
click at [561, 87] on body "Questions et aide sur la MIGRATION - [GEOGRAPHIC_DATA] ouverte de 13 à 14h puis…" at bounding box center [379, 306] width 759 height 745
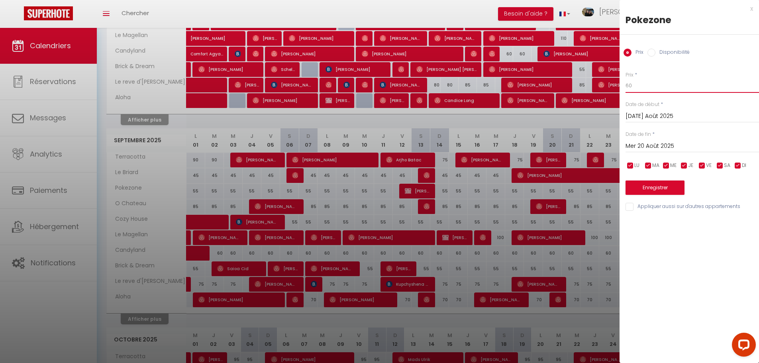
scroll to position [213, 0]
type input "60"
click at [667, 149] on input "Mer 20 Août 2025" at bounding box center [692, 146] width 133 height 10
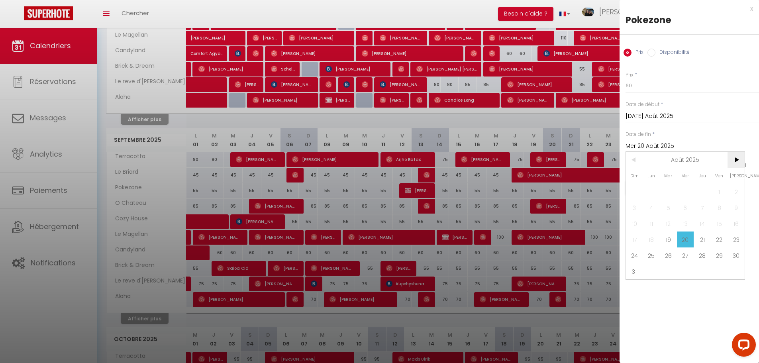
click at [734, 157] on span ">" at bounding box center [736, 160] width 17 height 16
click at [735, 157] on span ">" at bounding box center [736, 160] width 17 height 16
click at [721, 226] on span "17" at bounding box center [719, 224] width 17 height 16
type input "Ven 17 Octobre 2025"
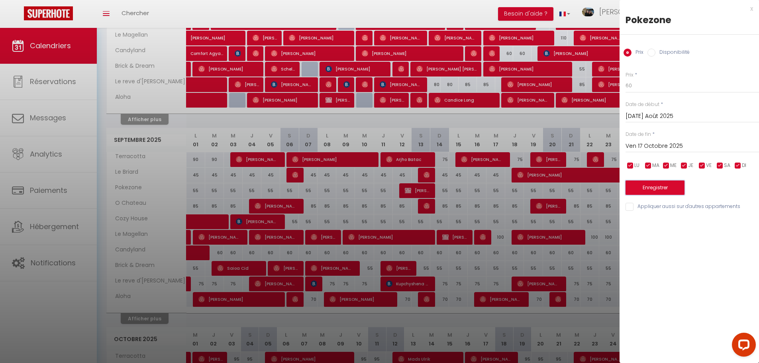
click at [666, 186] on button "Enregistrer" at bounding box center [655, 187] width 59 height 14
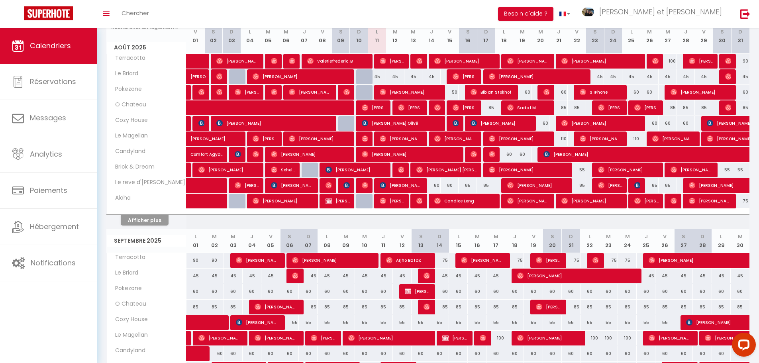
scroll to position [94, 0]
